Goal: Task Accomplishment & Management: Complete application form

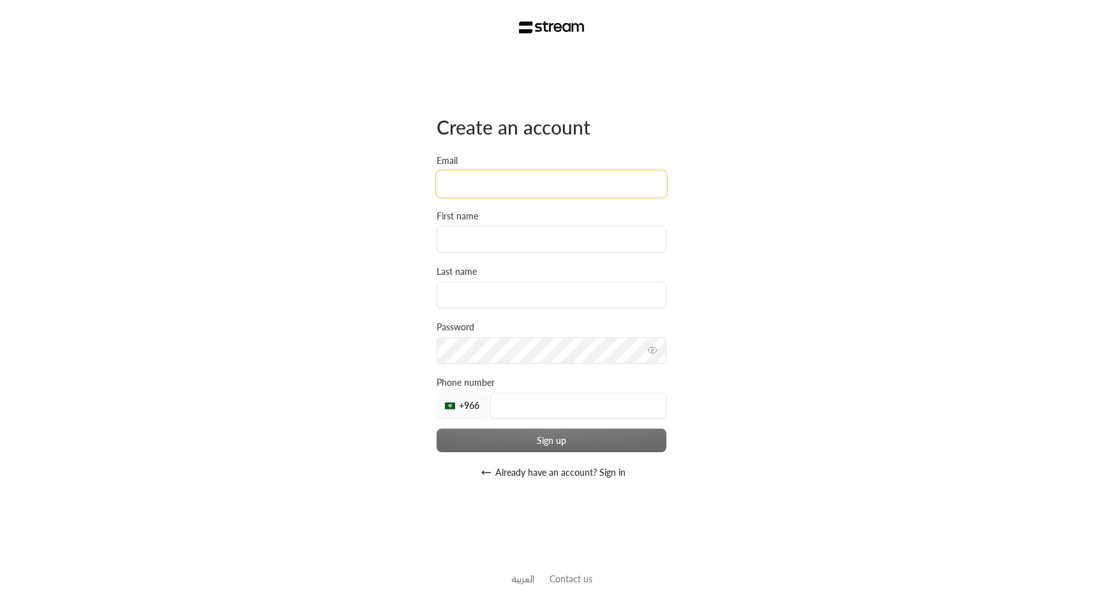
click at [561, 176] on input "Email" at bounding box center [551, 184] width 230 height 26
type input "[EMAIL_ADDRESS][DOMAIN_NAME]"
type input "usman"
type input "staging 1"
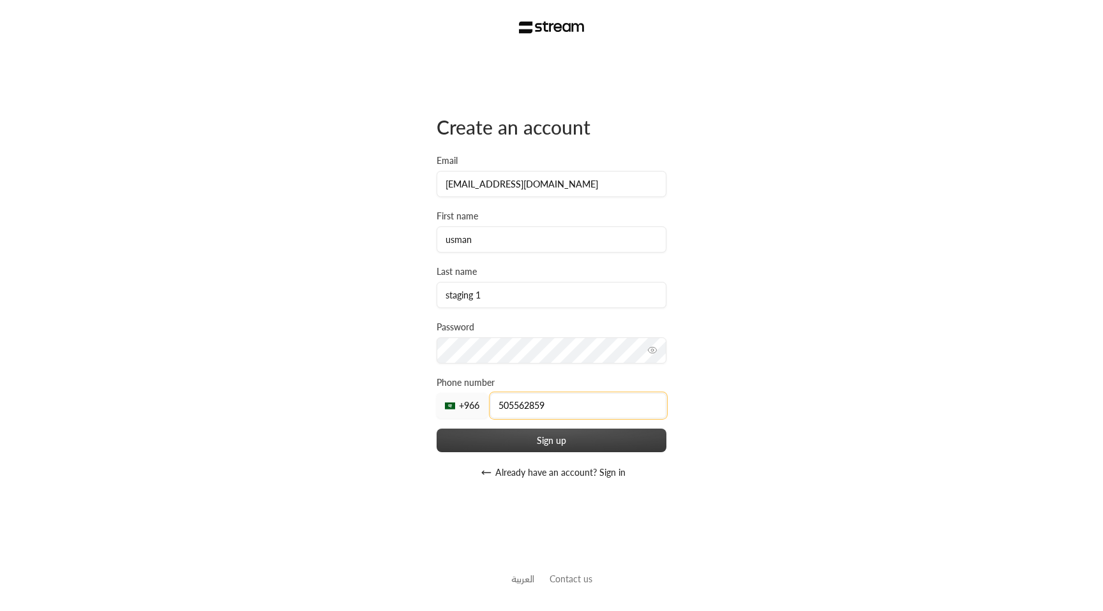
type input "505562859"
click at [520, 452] on button "Sign up" at bounding box center [551, 441] width 230 height 24
